Goal: Task Accomplishment & Management: Complete application form

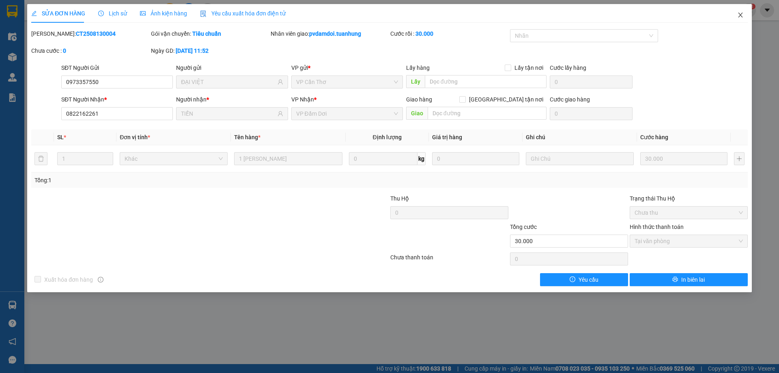
click at [736, 18] on span "Close" at bounding box center [740, 15] width 23 height 23
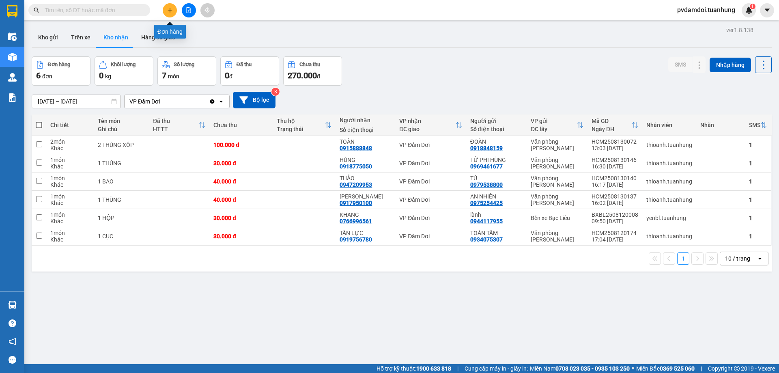
click at [173, 10] on button at bounding box center [170, 10] width 14 height 14
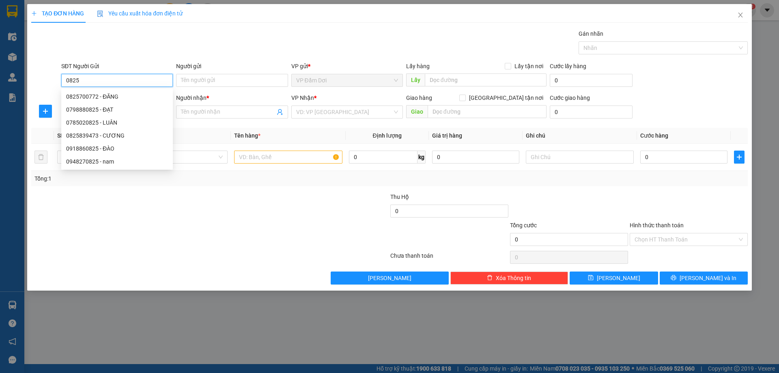
click at [106, 98] on div "0825700772 - ĐĂNG" at bounding box center [117, 96] width 102 height 9
type input "0825700772"
type input "ĐĂNG"
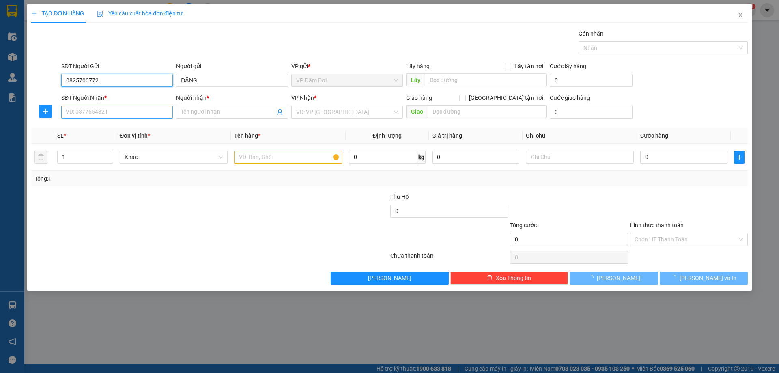
type input "0825700772"
click at [108, 116] on input "SĐT Người Nhận *" at bounding box center [117, 112] width 112 height 13
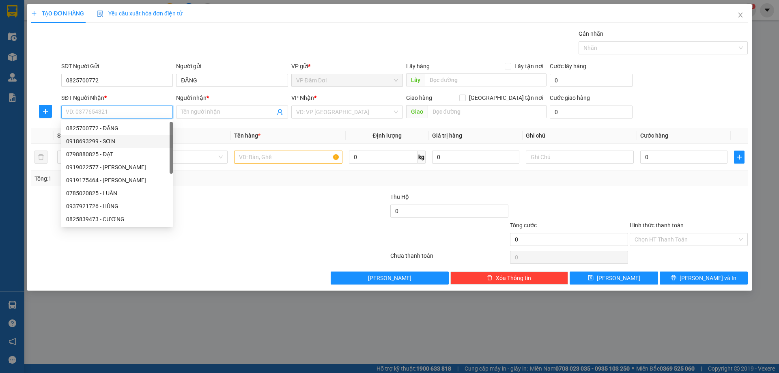
click at [117, 140] on div "0918693299 - SƠN" at bounding box center [117, 141] width 102 height 9
type input "0918693299"
type input "SƠN"
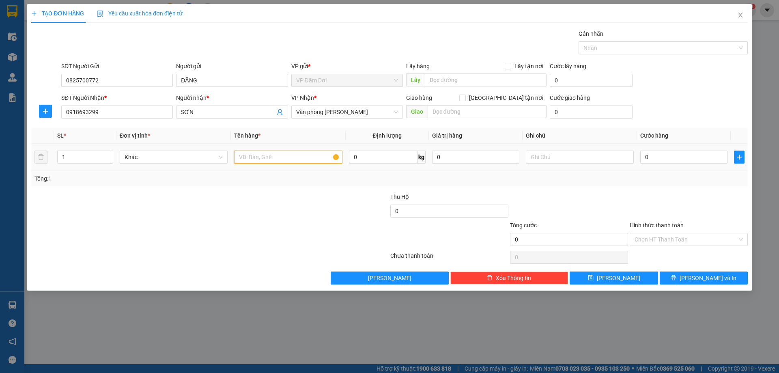
click at [278, 155] on input "text" at bounding box center [288, 157] width 108 height 13
type input "2 THÙNG"
click at [78, 162] on input "1" at bounding box center [85, 157] width 55 height 12
type input "2"
click at [663, 160] on input "0" at bounding box center [684, 157] width 87 height 13
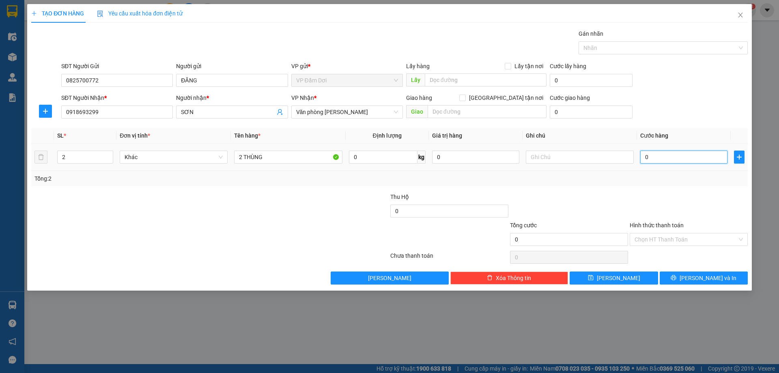
type input "007"
type input "7"
type input "0.070"
type input "70"
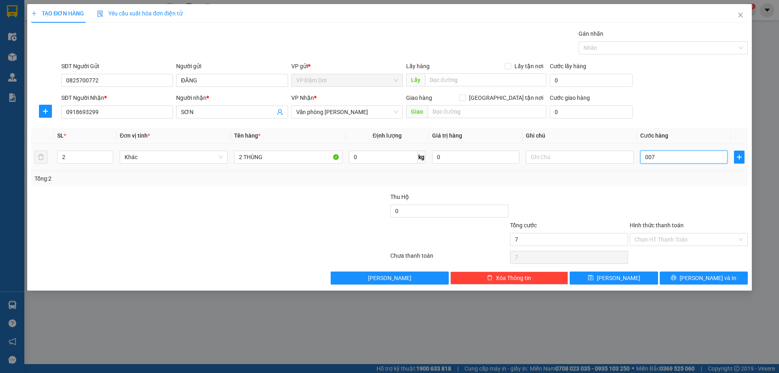
type input "70"
click at [595, 175] on div "Tổng: 2" at bounding box center [390, 178] width 710 height 9
type input "70.000"
click at [661, 234] on input "Hình thức thanh toán" at bounding box center [686, 239] width 103 height 12
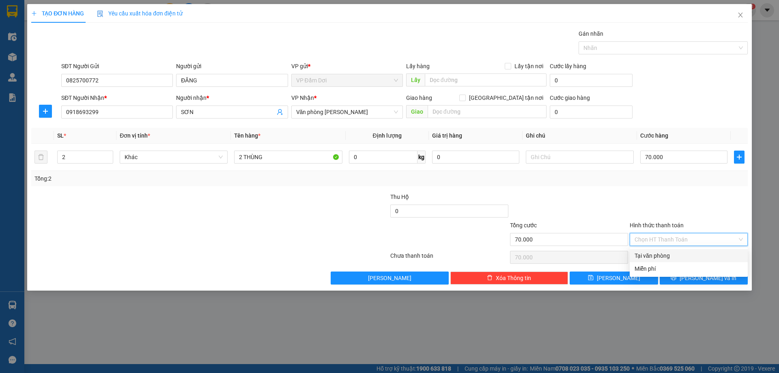
click at [661, 239] on input "Hình thức thanh toán" at bounding box center [686, 239] width 103 height 12
click at [657, 255] on div "Tại văn phòng" at bounding box center [689, 255] width 108 height 9
type input "0"
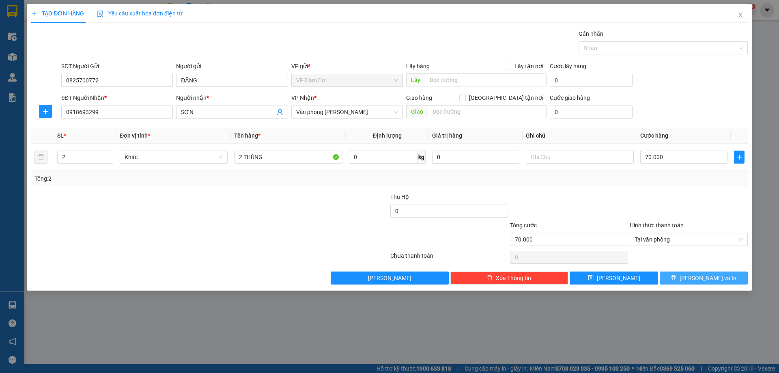
click at [677, 278] on icon "printer" at bounding box center [674, 278] width 6 height 6
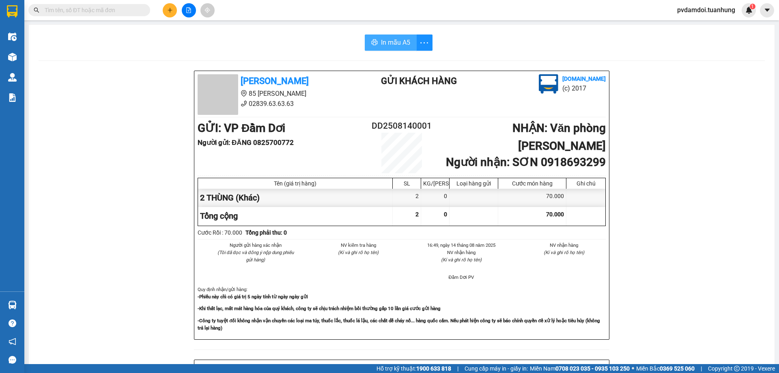
click at [388, 39] on span "In mẫu A5" at bounding box center [395, 42] width 29 height 10
